Goal: Information Seeking & Learning: Learn about a topic

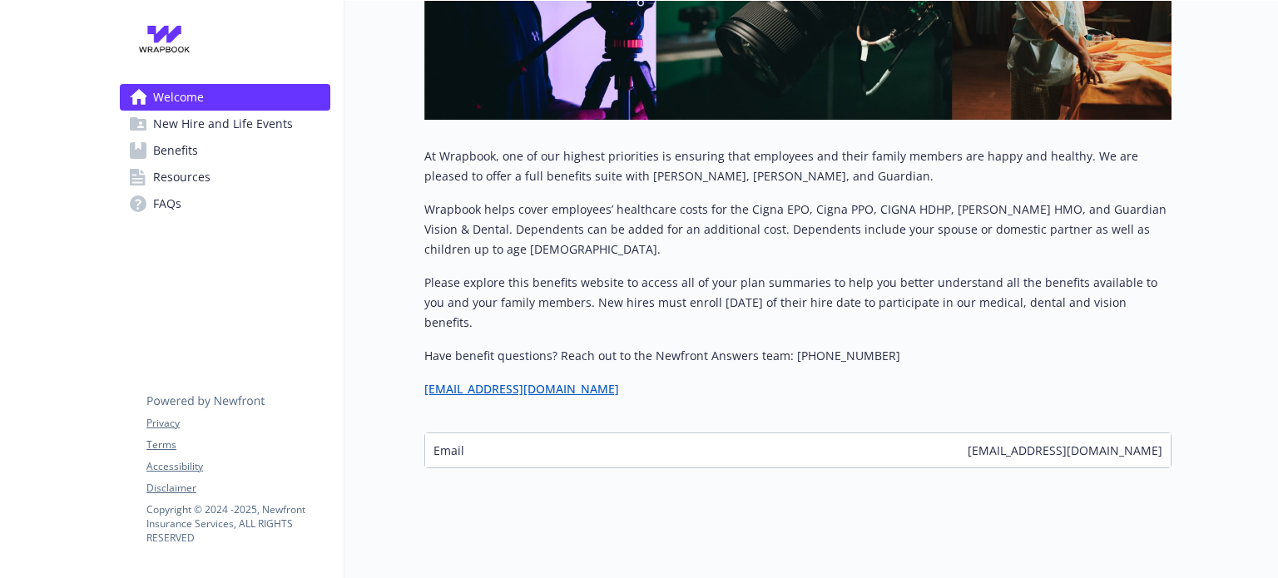
scroll to position [436, 0]
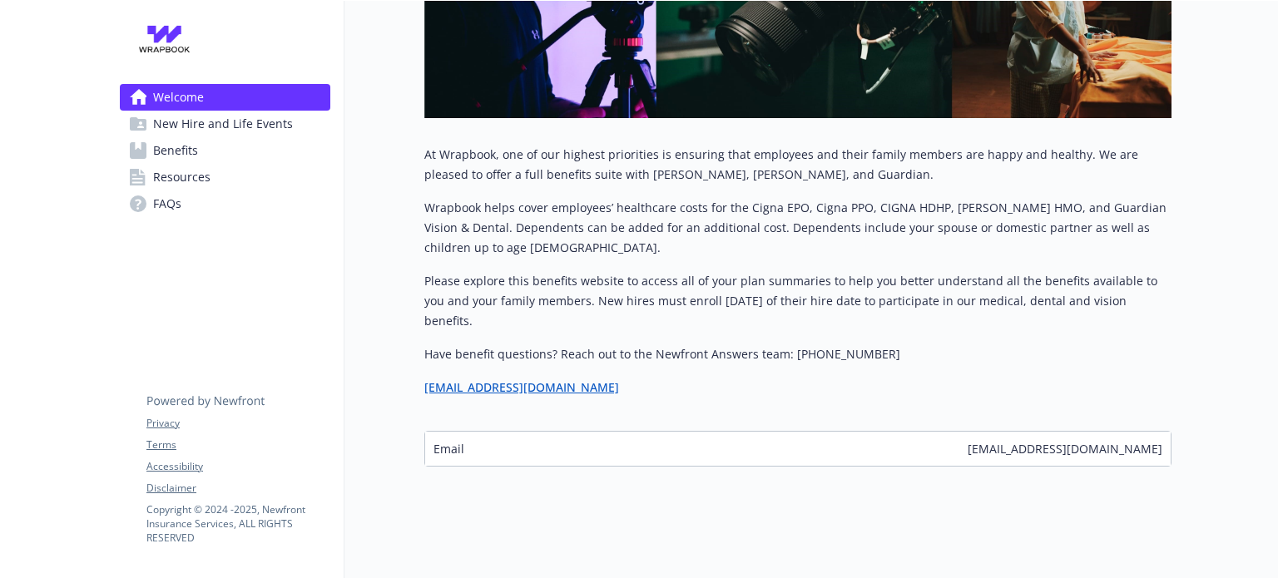
click at [192, 118] on span "New Hire and Life Events" at bounding box center [223, 124] width 140 height 27
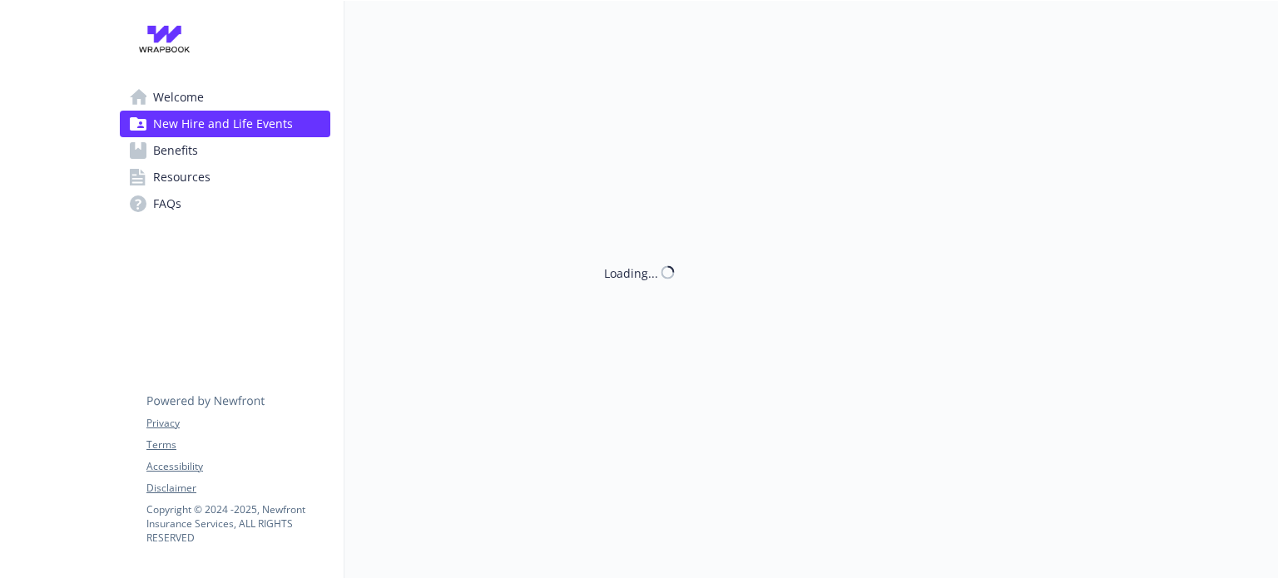
scroll to position [27, 0]
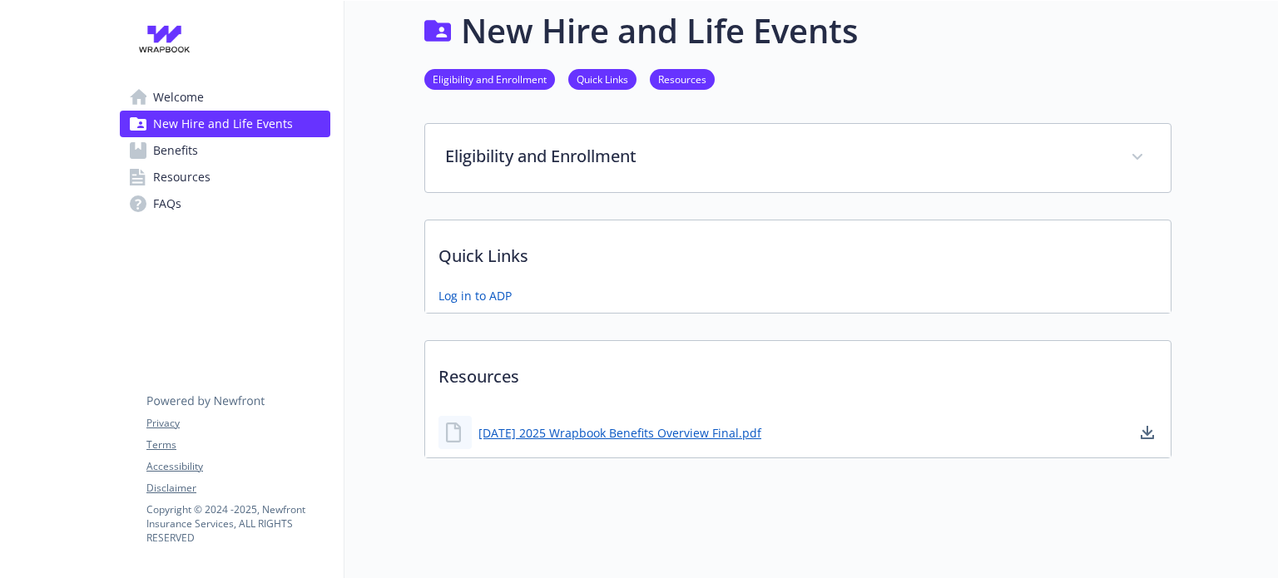
click at [184, 178] on span "Resources" at bounding box center [181, 177] width 57 height 27
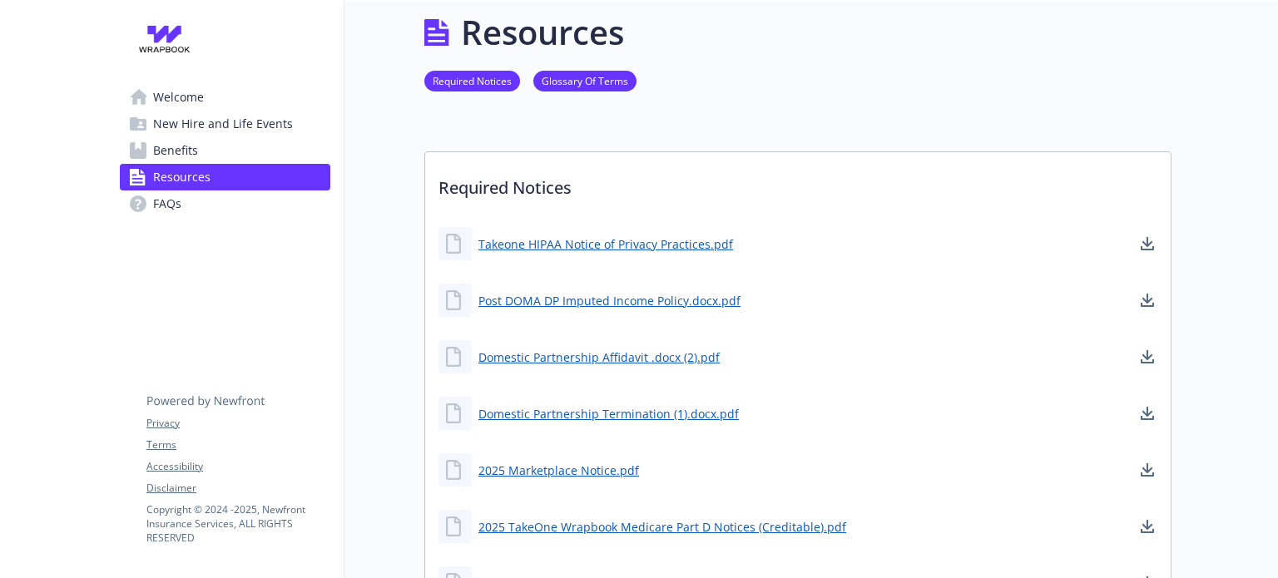
scroll to position [27, 0]
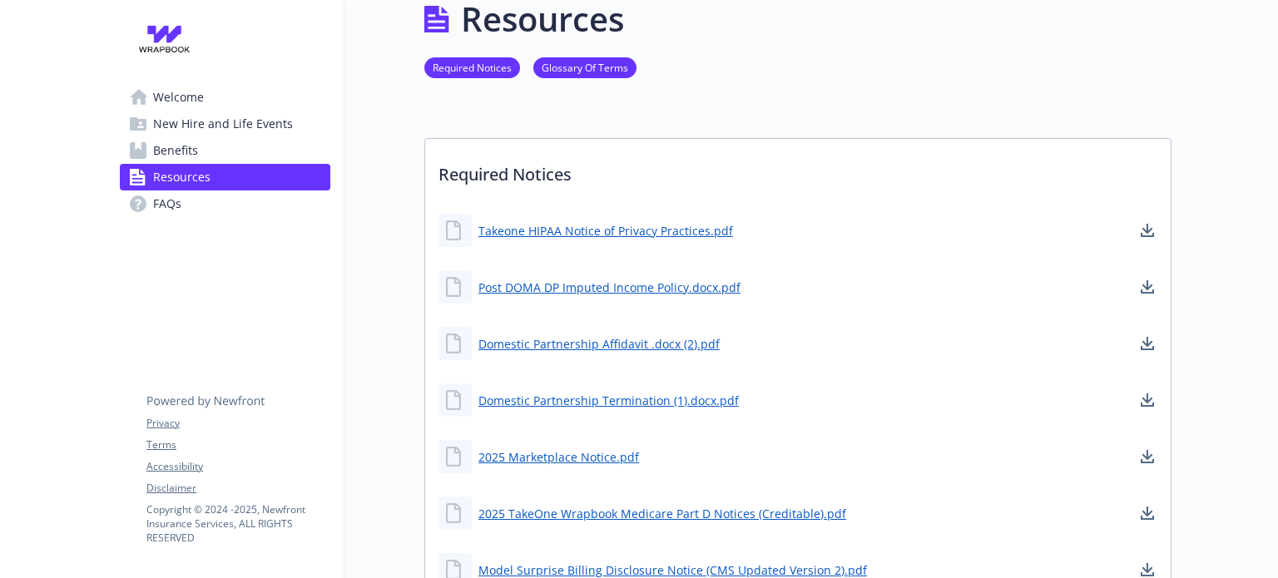
click at [187, 98] on span "Welcome" at bounding box center [178, 97] width 51 height 27
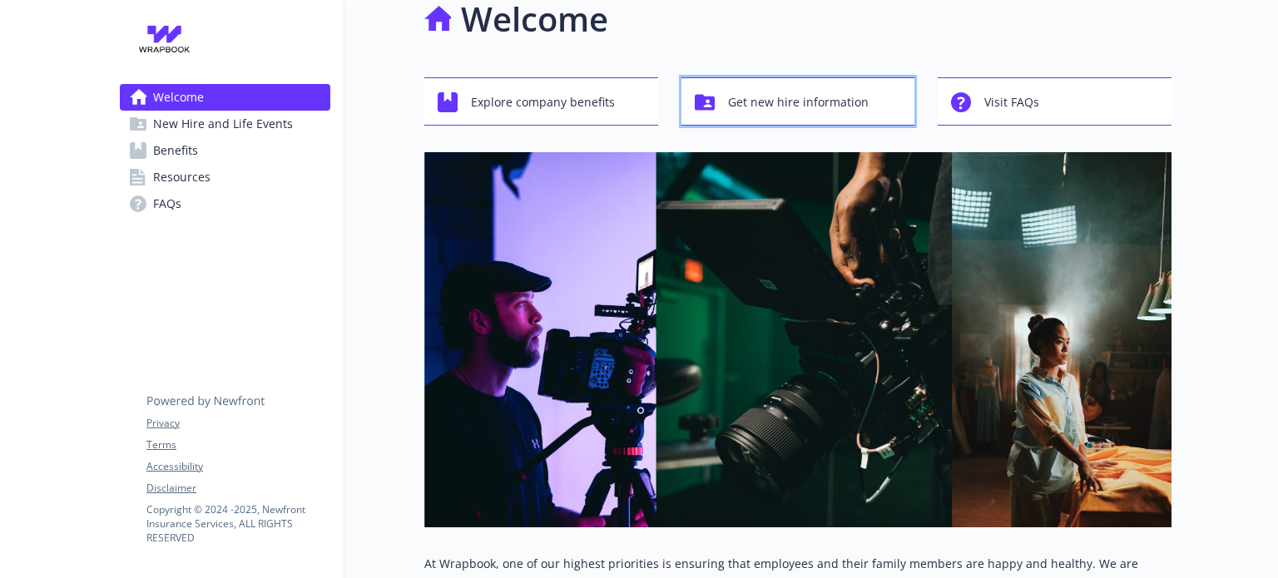
click at [798, 111] on span "Get new hire information" at bounding box center [798, 103] width 141 height 32
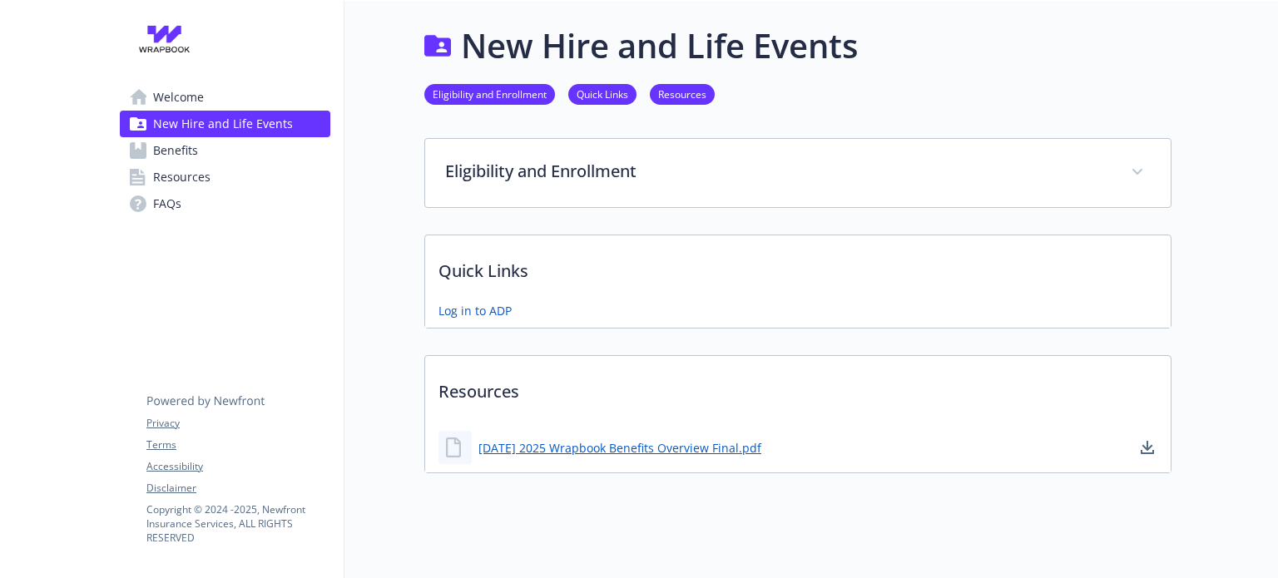
click at [207, 93] on link "Welcome" at bounding box center [225, 97] width 210 height 27
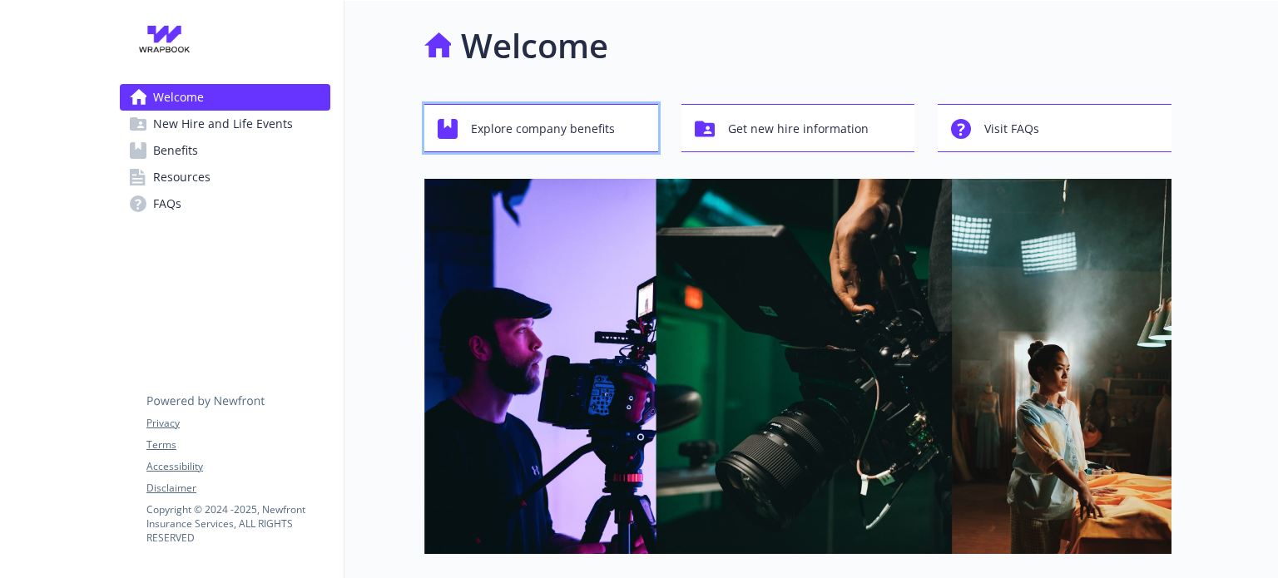
click at [597, 119] on span "Explore company benefits" at bounding box center [543, 129] width 144 height 32
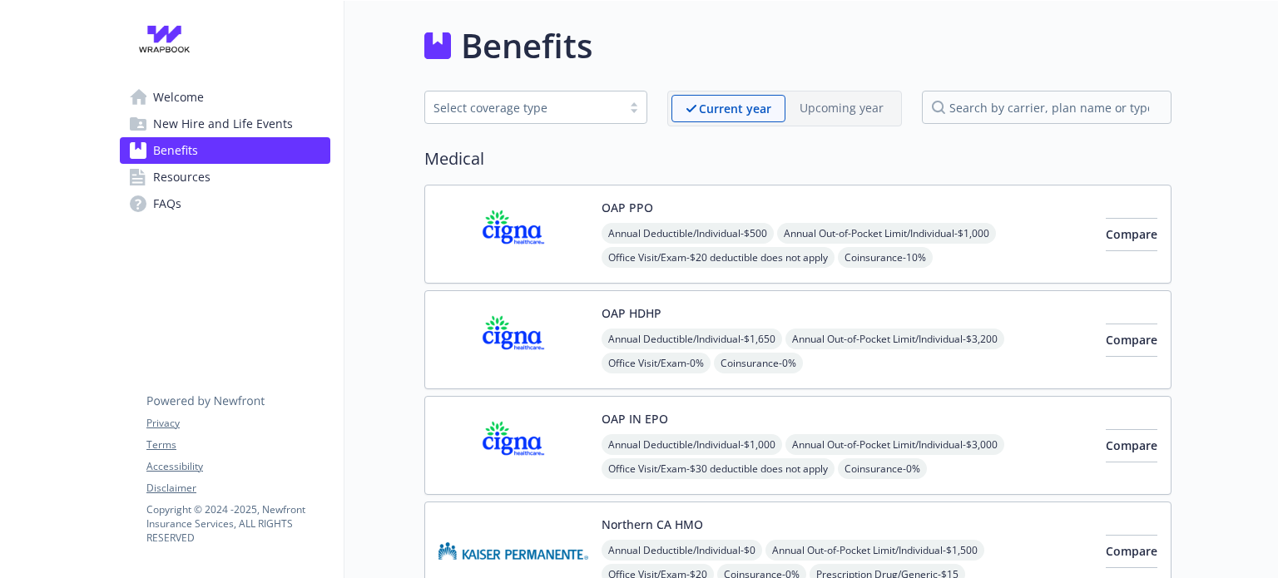
click at [220, 122] on span "New Hire and Life Events" at bounding box center [223, 124] width 140 height 27
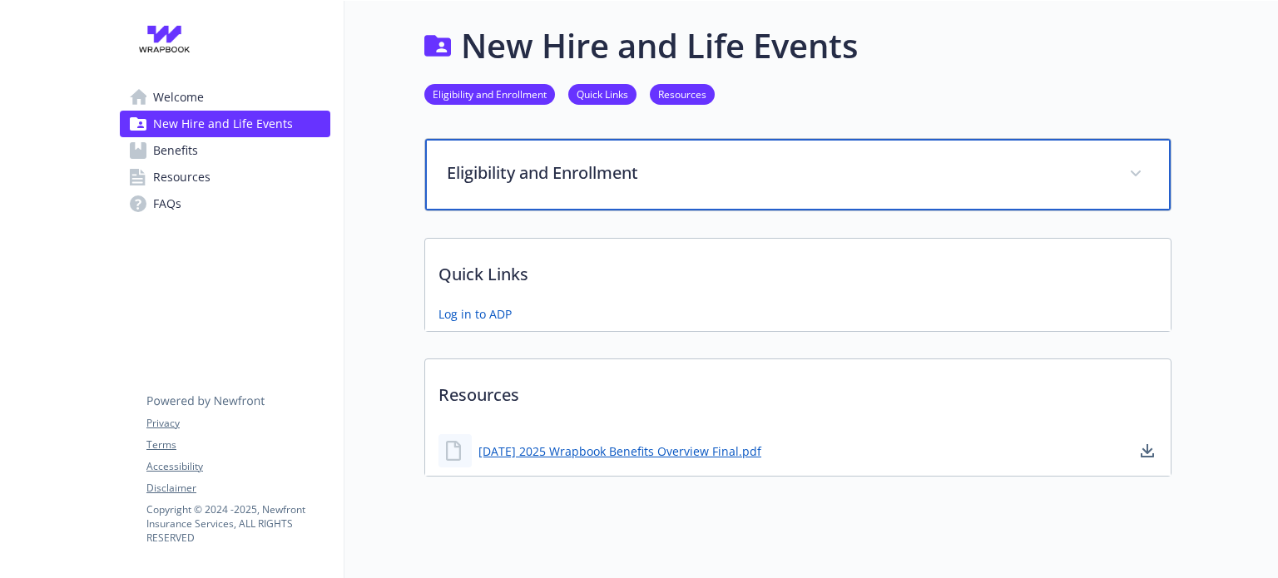
click at [559, 170] on p "Eligibility and Enrollment" at bounding box center [778, 173] width 662 height 25
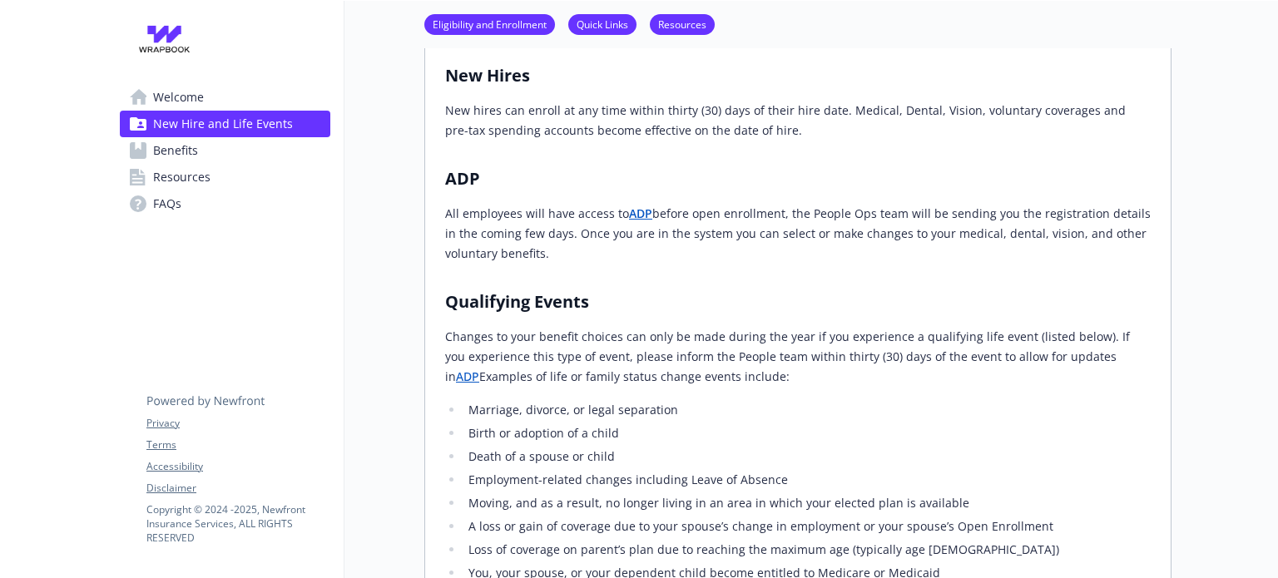
scroll to position [255, 0]
